Goal: Transaction & Acquisition: Purchase product/service

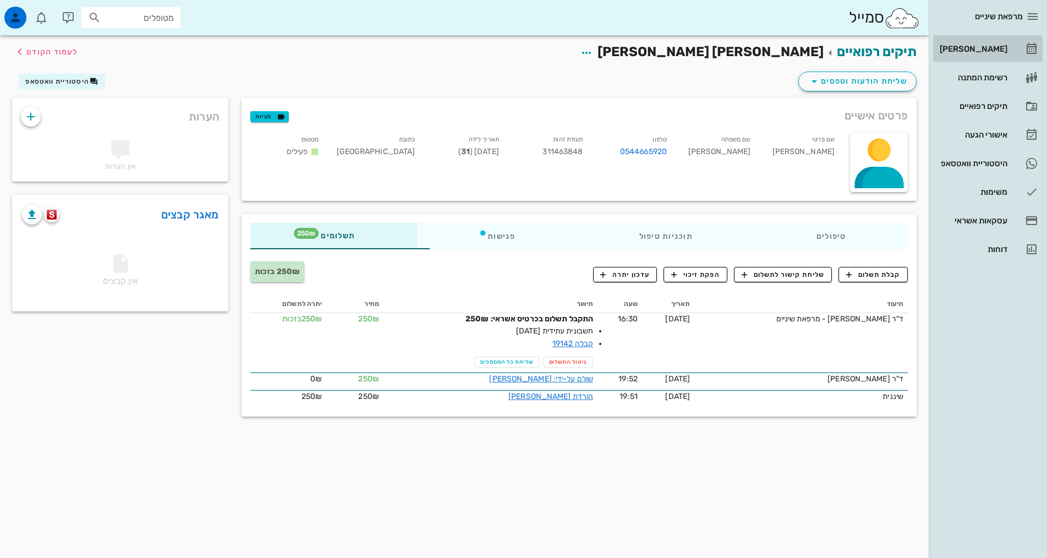
click at [1007, 47] on div "[PERSON_NAME]" at bounding box center [973, 49] width 70 height 9
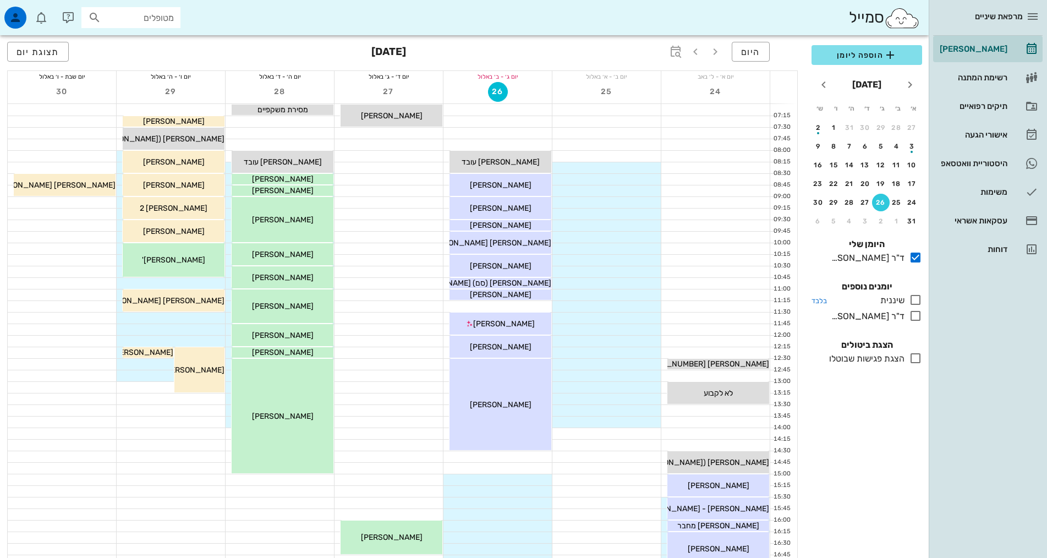
drag, startPoint x: 912, startPoint y: 303, endPoint x: 918, endPoint y: 300, distance: 6.2
click at [912, 303] on icon at bounding box center [915, 299] width 13 height 13
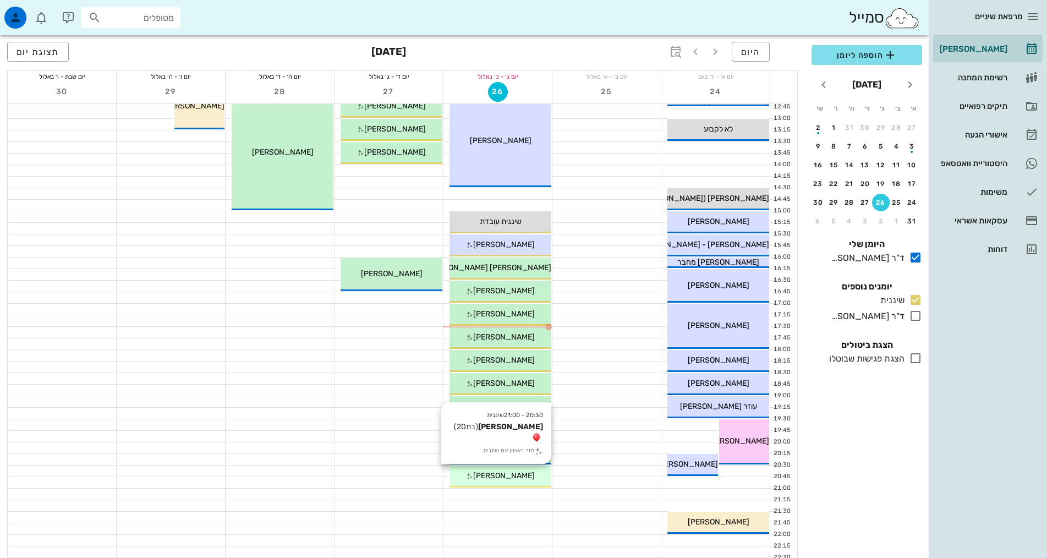
scroll to position [275, 0]
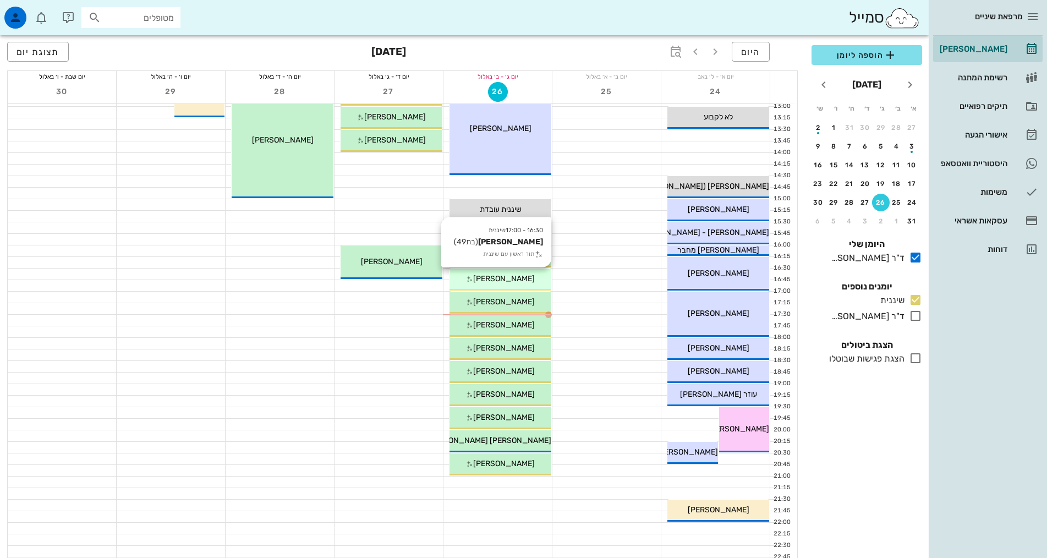
click at [531, 281] on div "[PERSON_NAME]" at bounding box center [501, 279] width 102 height 12
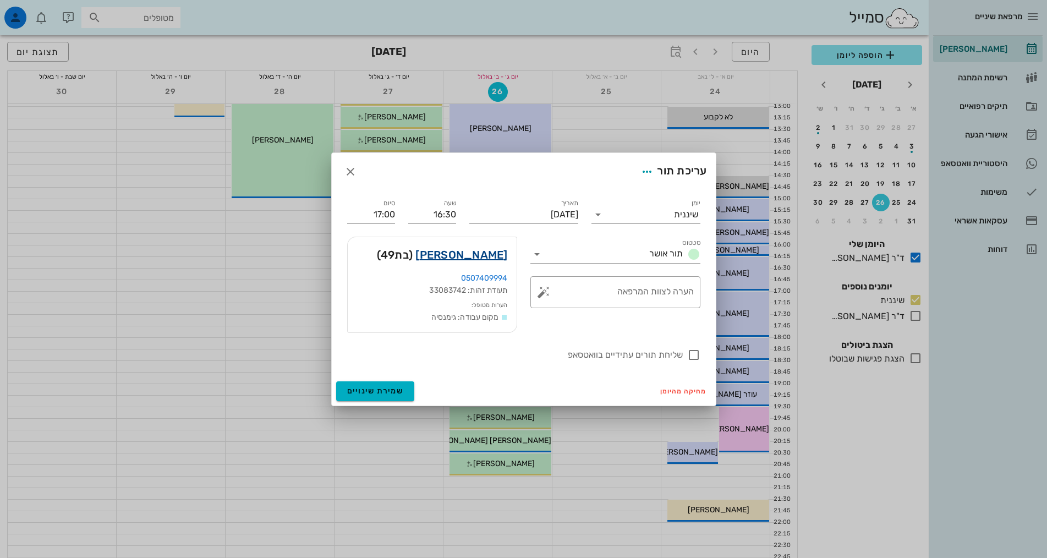
click at [499, 255] on link "[PERSON_NAME]" at bounding box center [461, 255] width 92 height 18
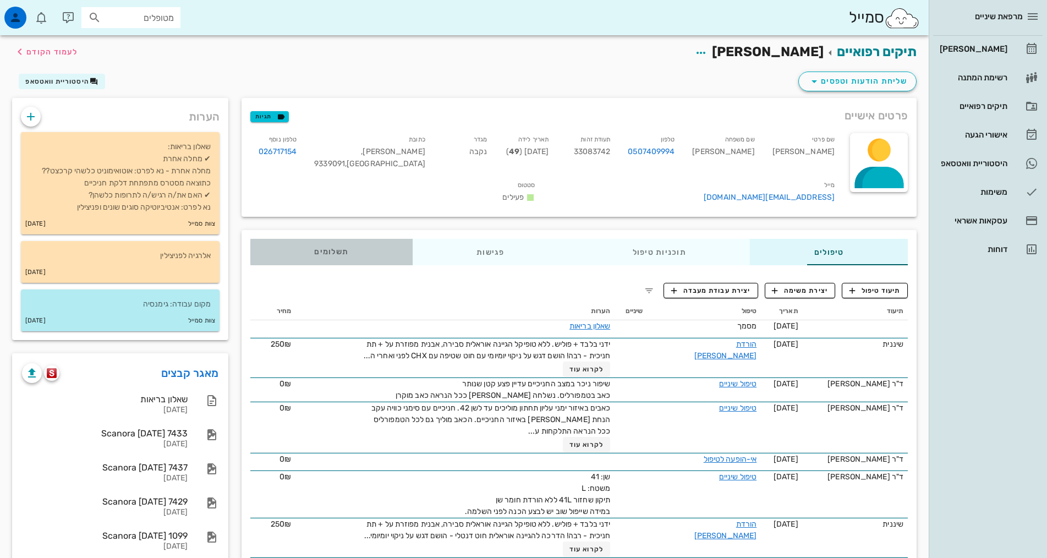
click at [314, 248] on span "תשלומים 0₪" at bounding box center [331, 252] width 34 height 8
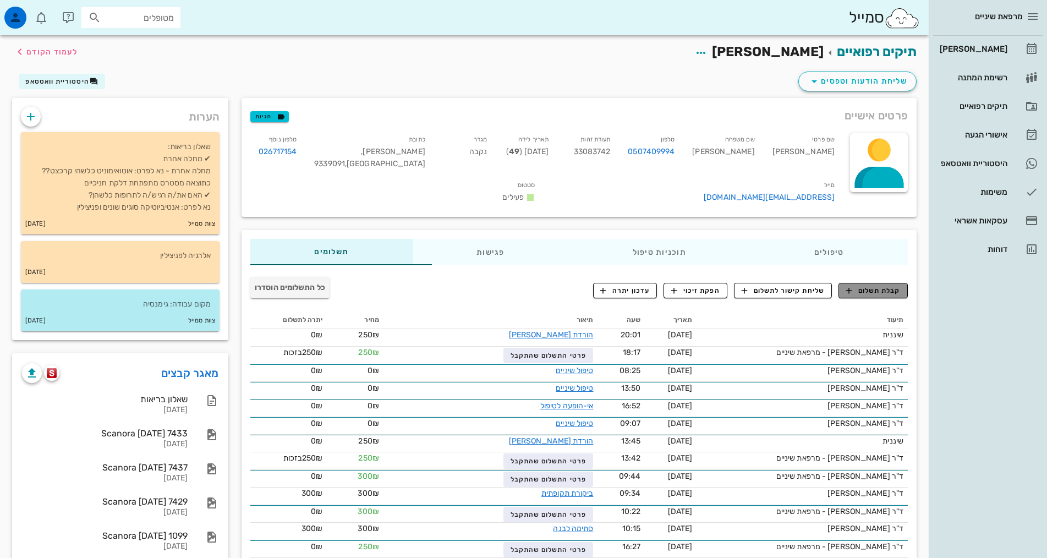
click at [852, 286] on icon "button" at bounding box center [849, 291] width 10 height 10
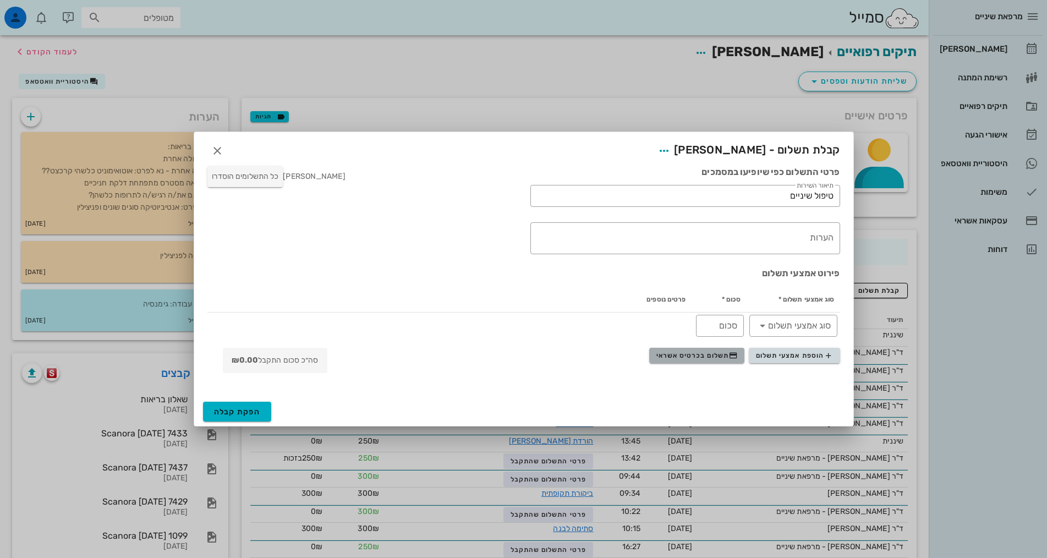
click at [698, 359] on span "תשלום בכרטיס אשראי" at bounding box center [697, 355] width 81 height 9
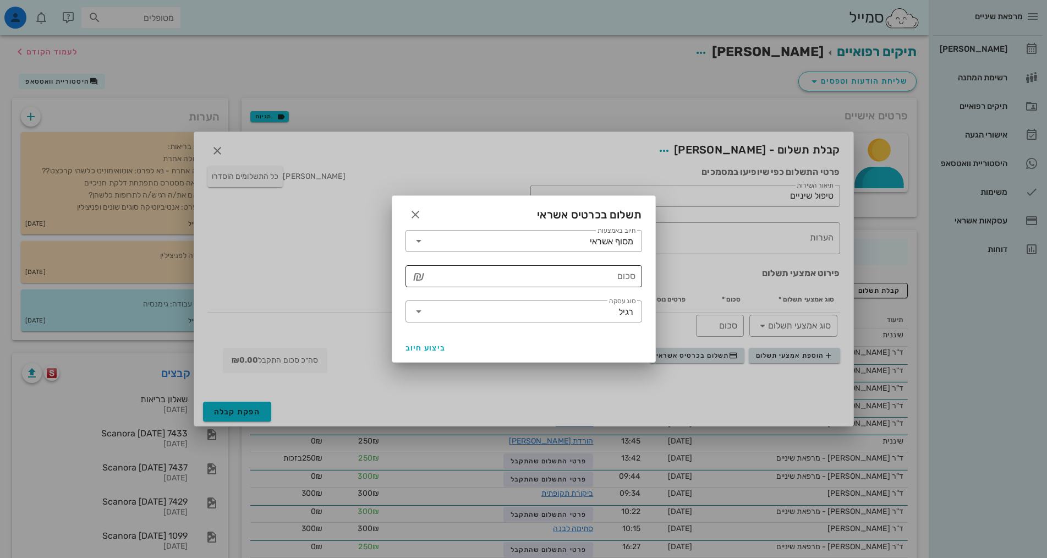
click at [557, 266] on div "סכום" at bounding box center [532, 276] width 208 height 22
type input "500"
click at [576, 306] on input "סוג עסקה" at bounding box center [523, 312] width 191 height 18
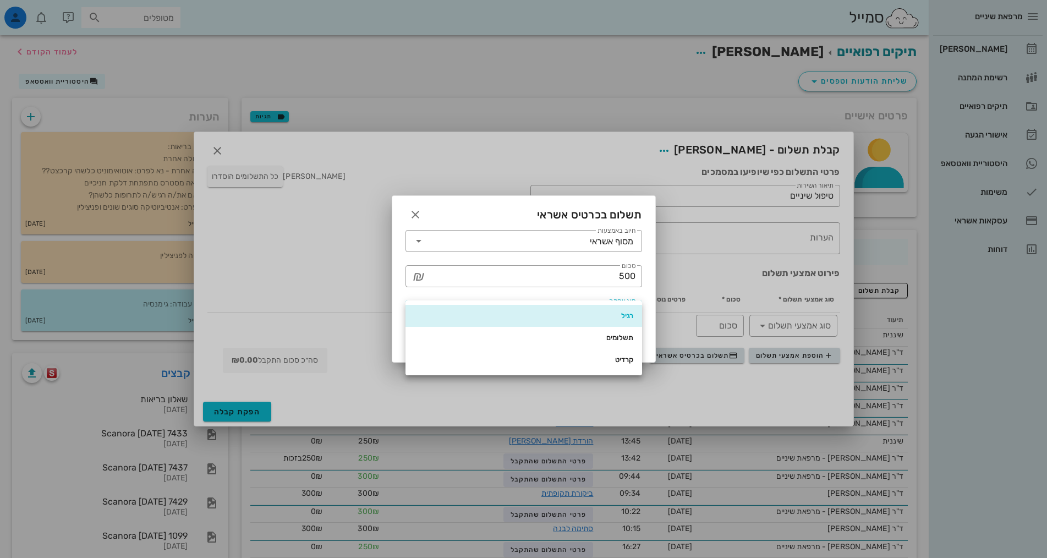
click at [602, 322] on div "רגיל" at bounding box center [523, 316] width 219 height 18
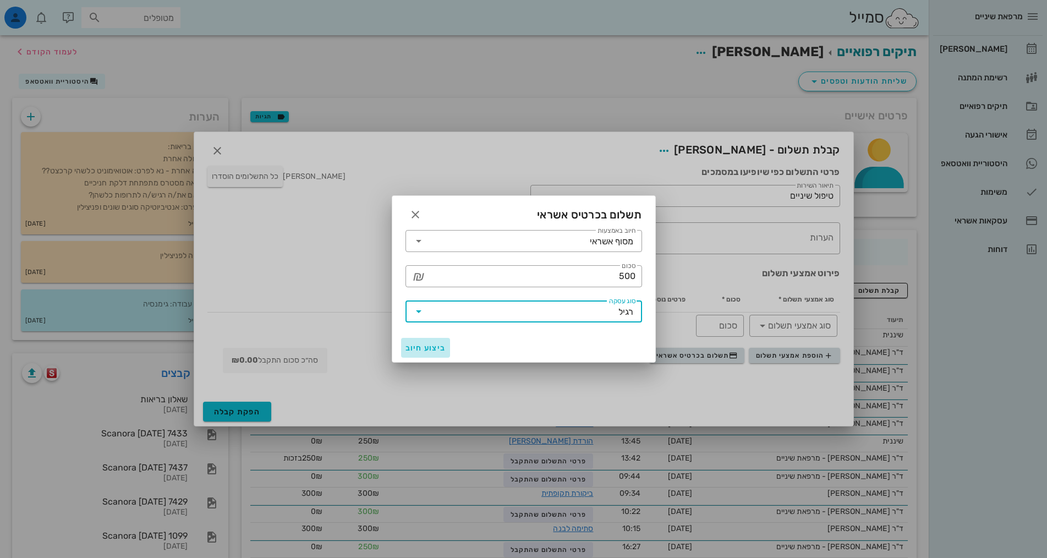
click at [423, 351] on span "ביצוע חיוב" at bounding box center [426, 347] width 41 height 9
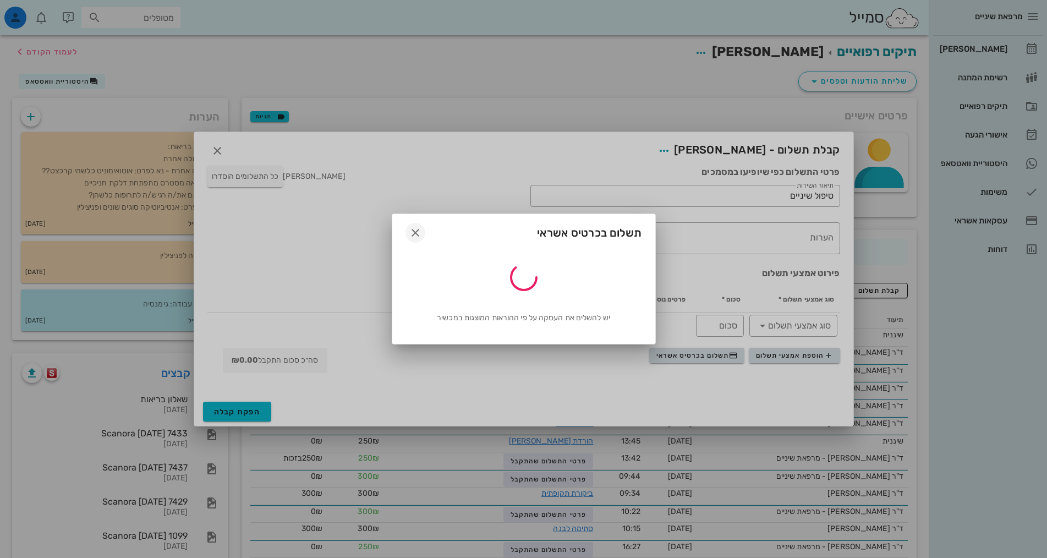
type input "500"
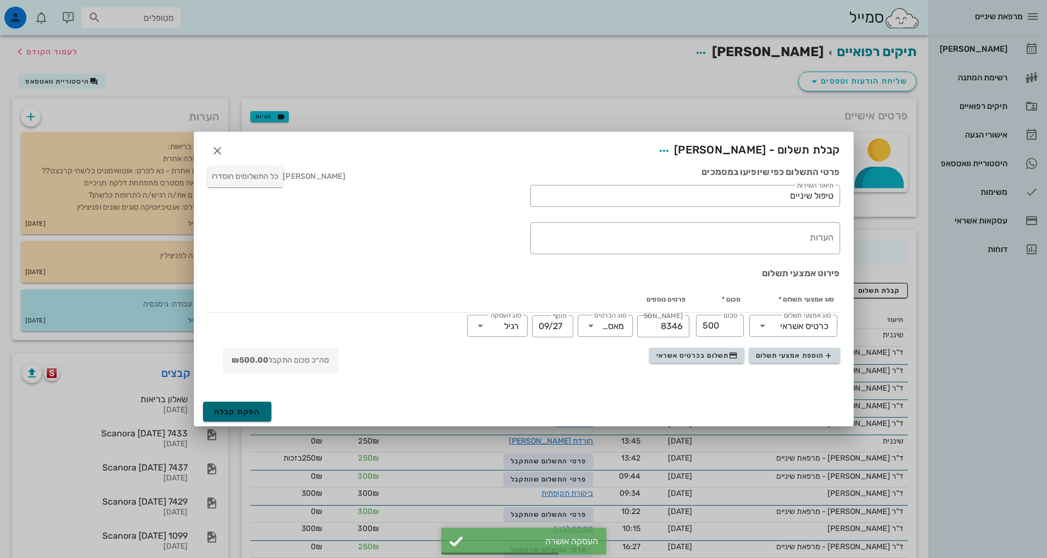
drag, startPoint x: 245, startPoint y: 405, endPoint x: 237, endPoint y: 409, distance: 8.6
click at [245, 408] on button "הפקת קבלה" at bounding box center [237, 412] width 69 height 20
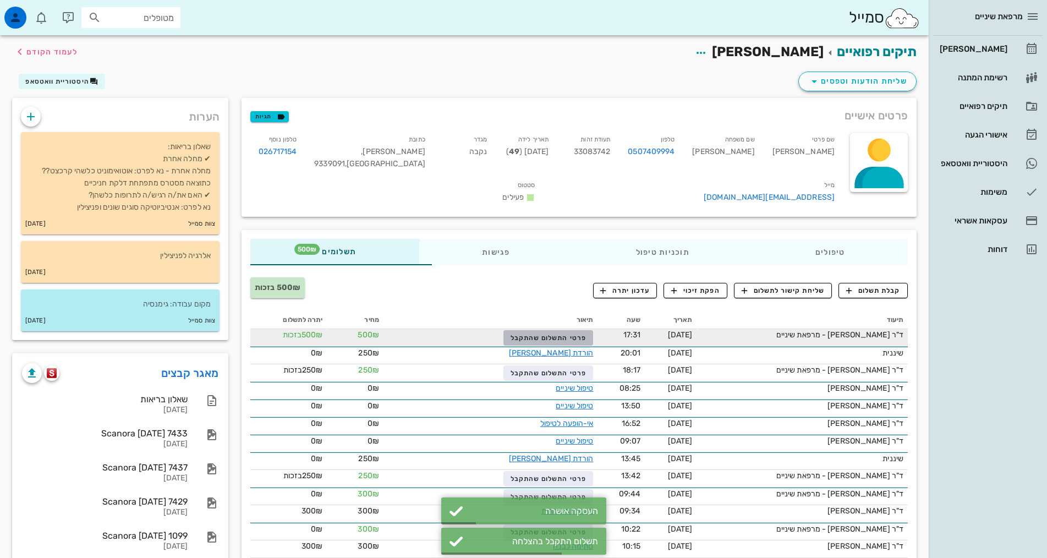
click at [511, 334] on span "פרטי התשלום שהתקבל" at bounding box center [549, 338] width 76 height 8
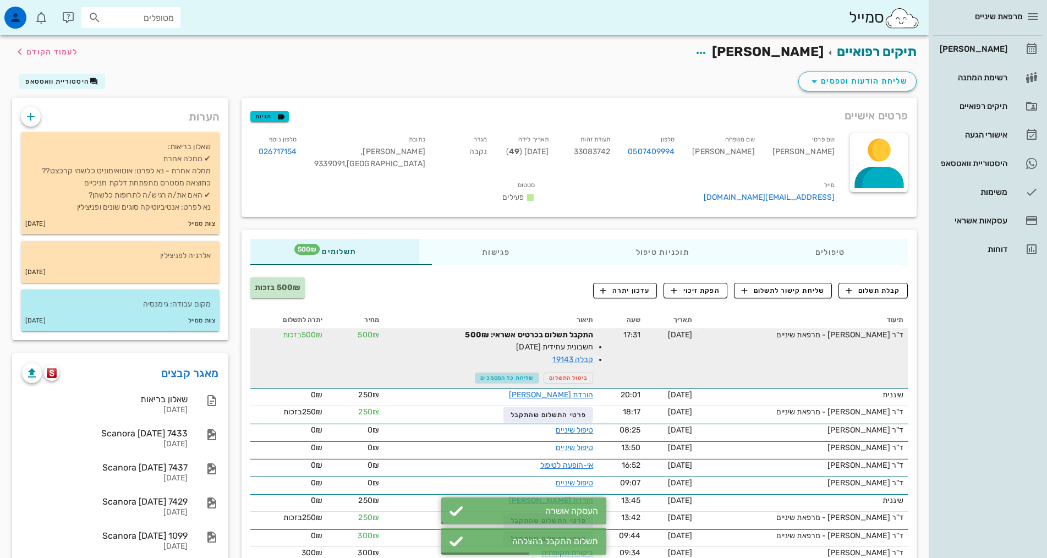
click at [494, 375] on span "שליחת כל המסמכים" at bounding box center [506, 378] width 53 height 7
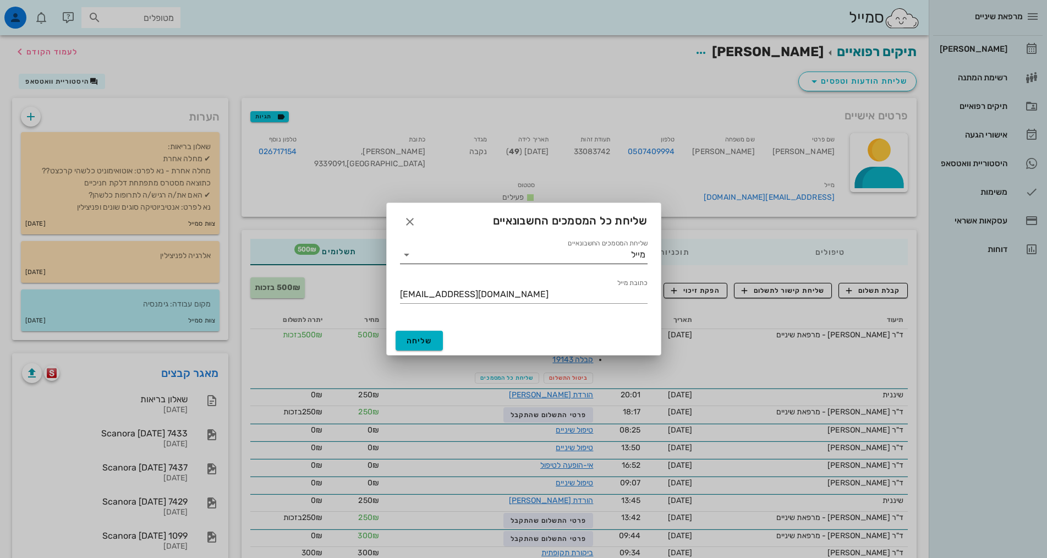
click at [433, 256] on input "שליחת המסמכים החשבונאיים" at bounding box center [523, 255] width 216 height 18
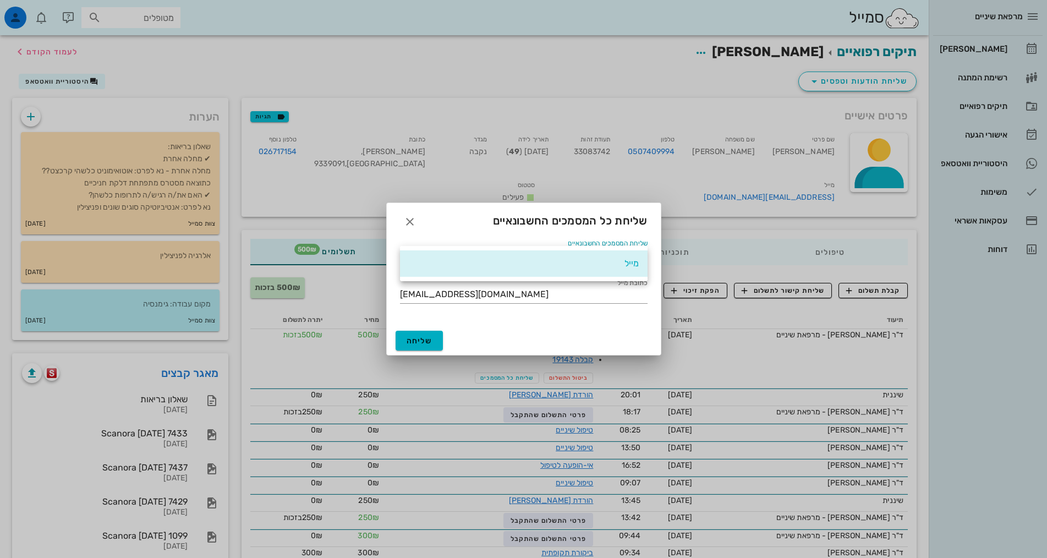
click at [433, 259] on div "מייל" at bounding box center [524, 263] width 230 height 10
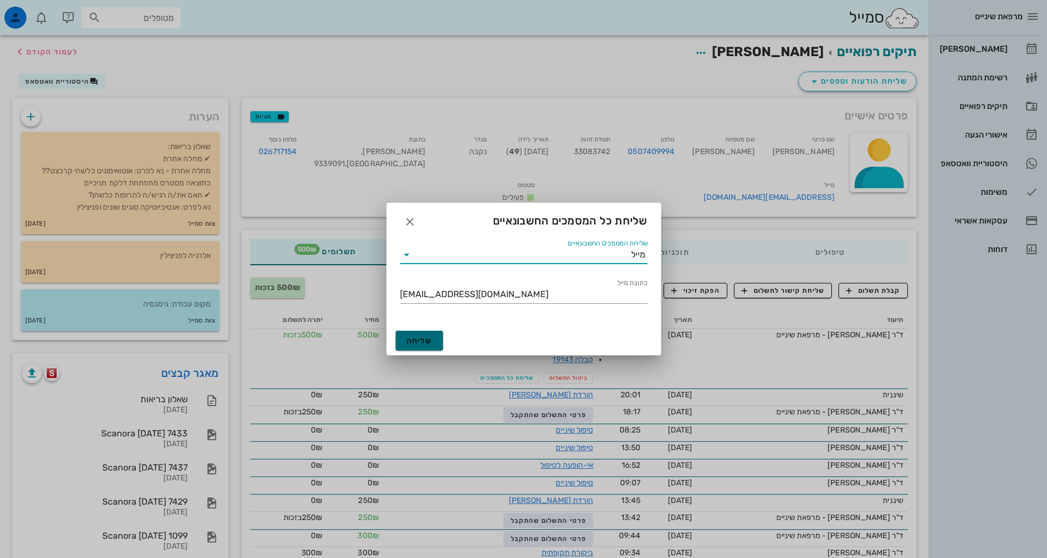
click at [429, 339] on span "שליחה" at bounding box center [420, 340] width 26 height 9
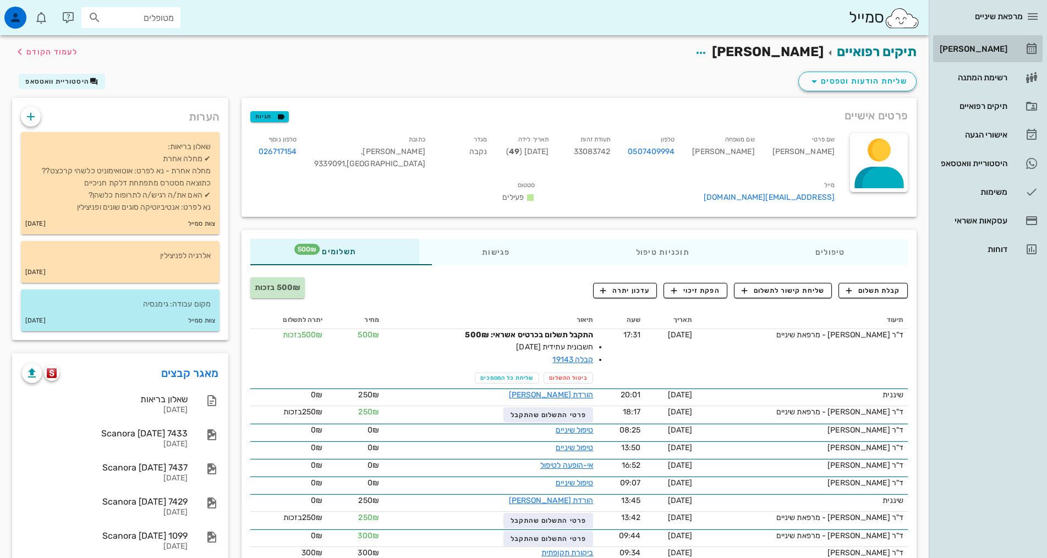
click at [984, 45] on div "[PERSON_NAME]" at bounding box center [973, 49] width 70 height 9
